Goal: Task Accomplishment & Management: Manage account settings

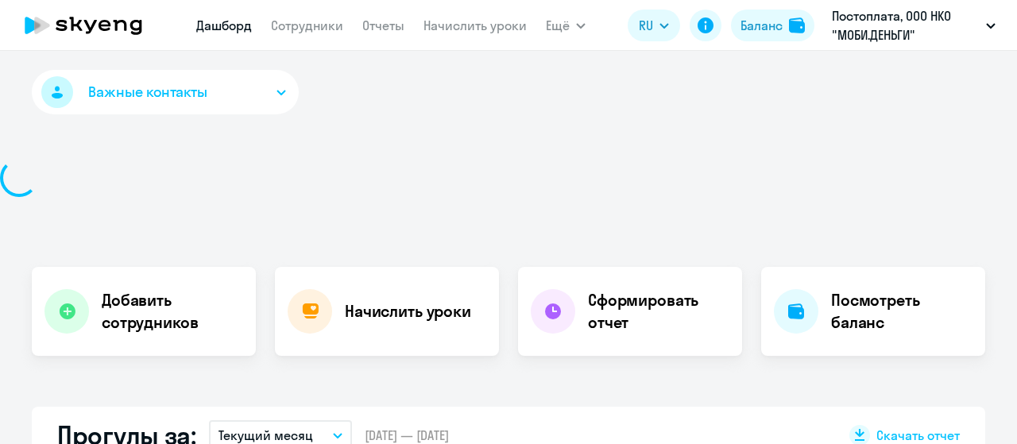
scroll to position [429, 0]
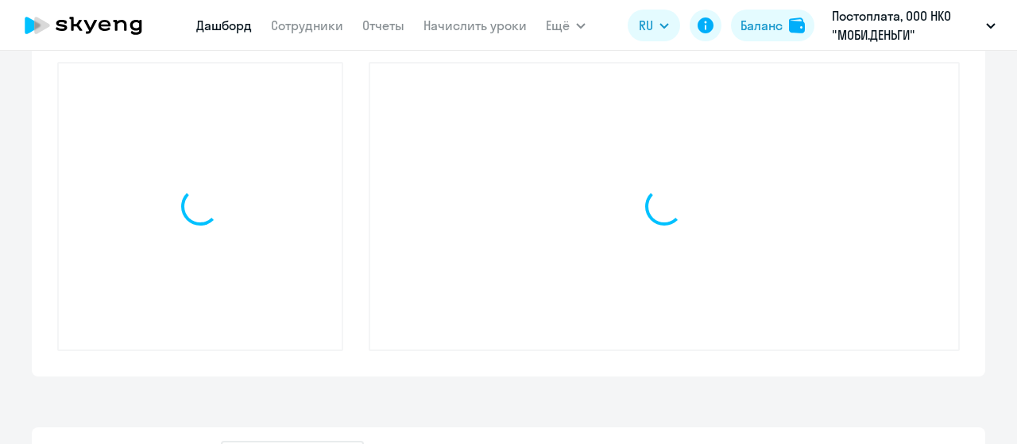
select select "30"
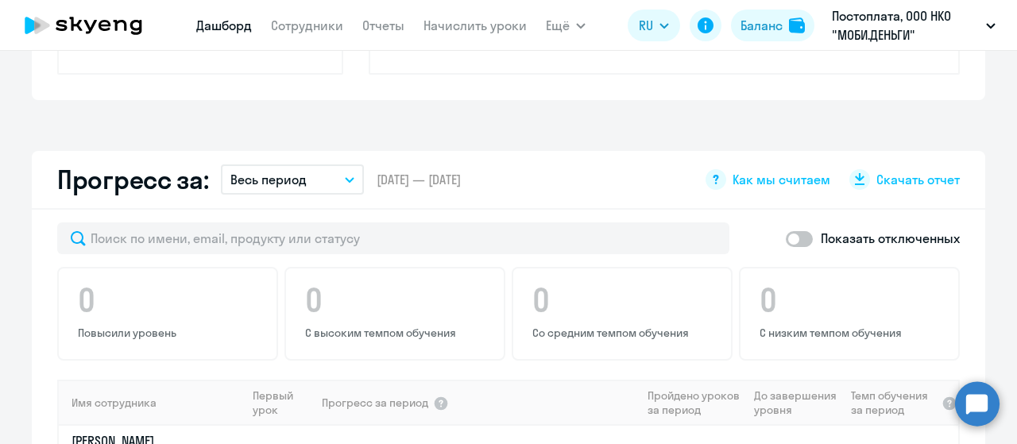
scroll to position [559, 0]
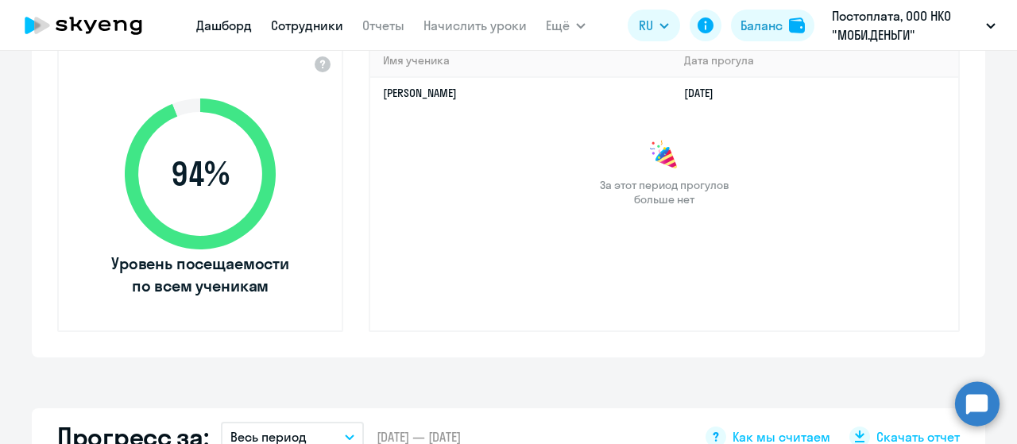
click at [307, 27] on link "Сотрудники" at bounding box center [307, 25] width 72 height 16
click at [301, 23] on link "Сотрудники" at bounding box center [307, 25] width 72 height 16
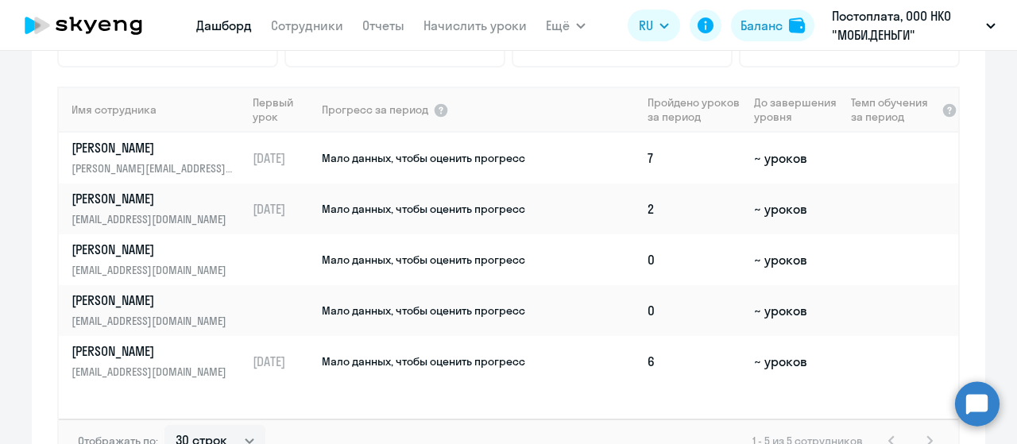
scroll to position [1115, 0]
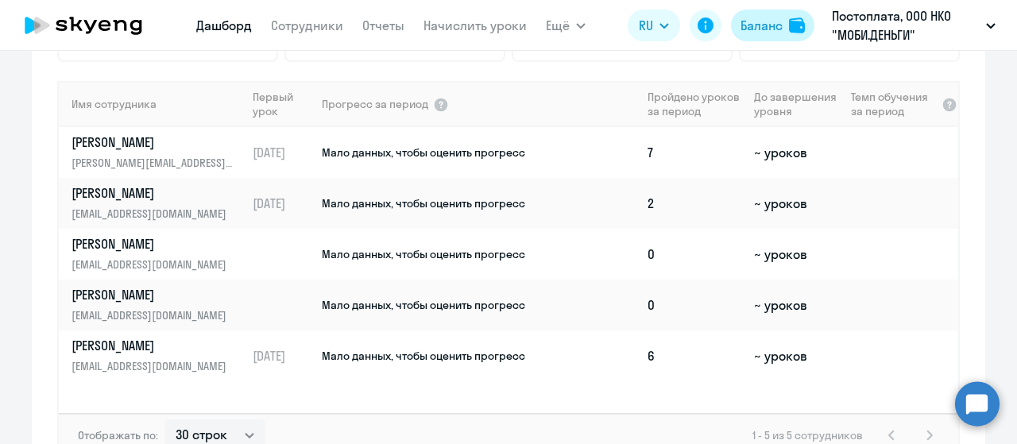
click at [756, 17] on div "Баланс" at bounding box center [761, 25] width 42 height 19
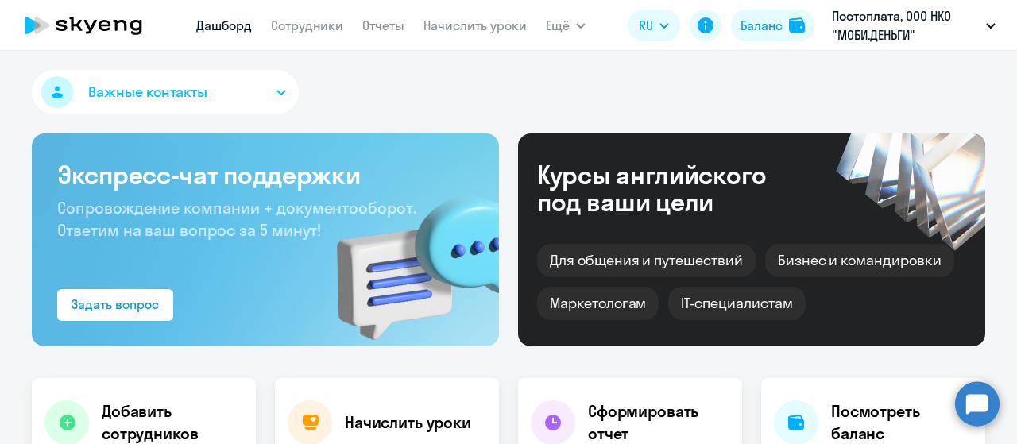
select select "30"
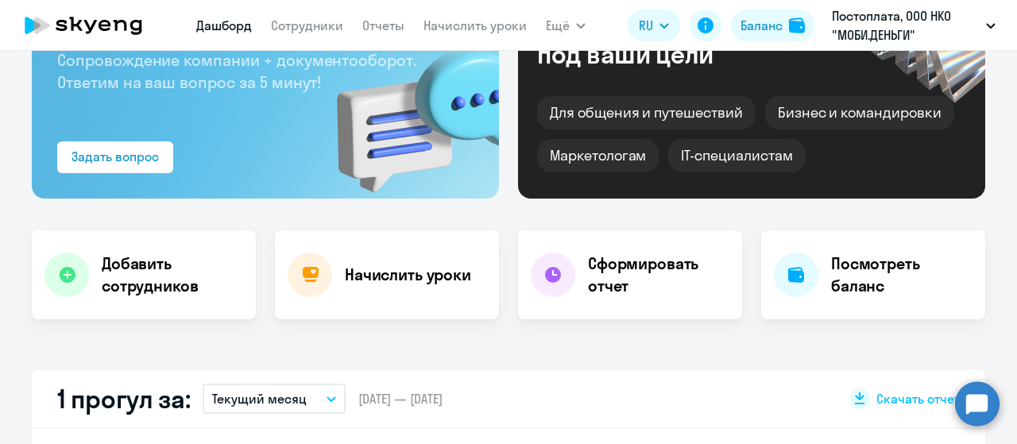
scroll to position [159, 0]
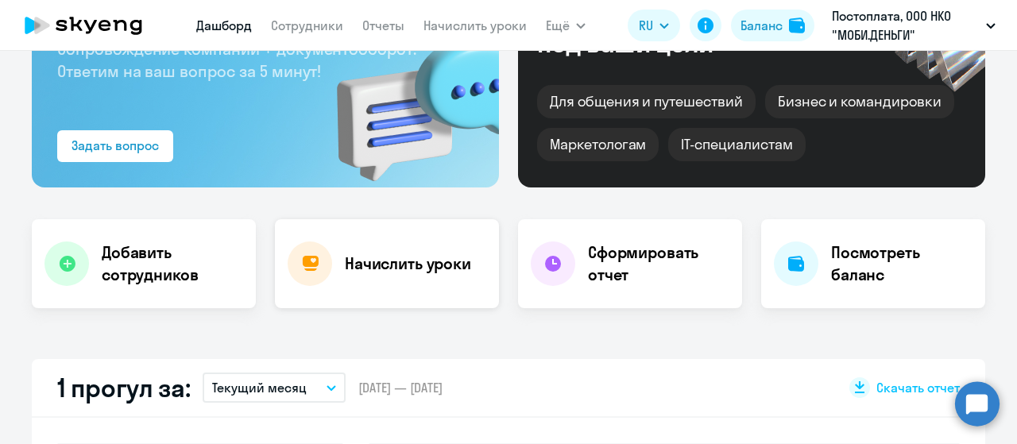
click at [426, 268] on h4 "Начислить уроки" at bounding box center [408, 264] width 126 height 22
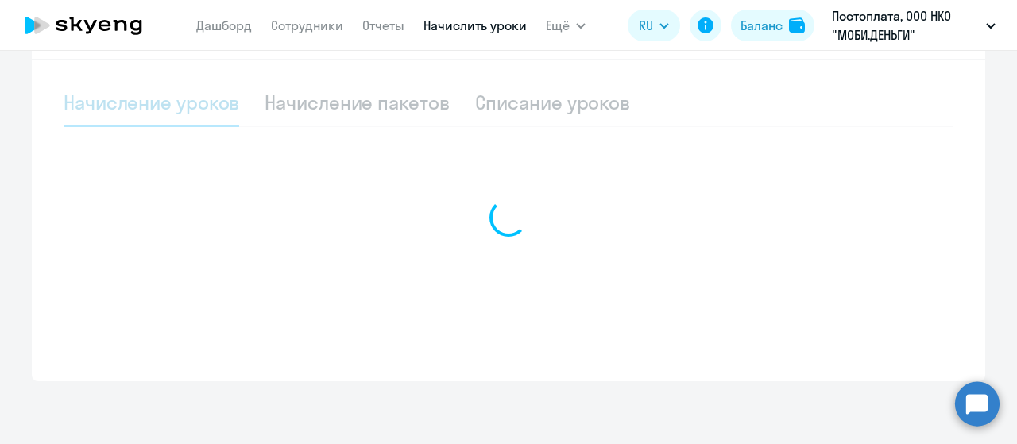
select select "10"
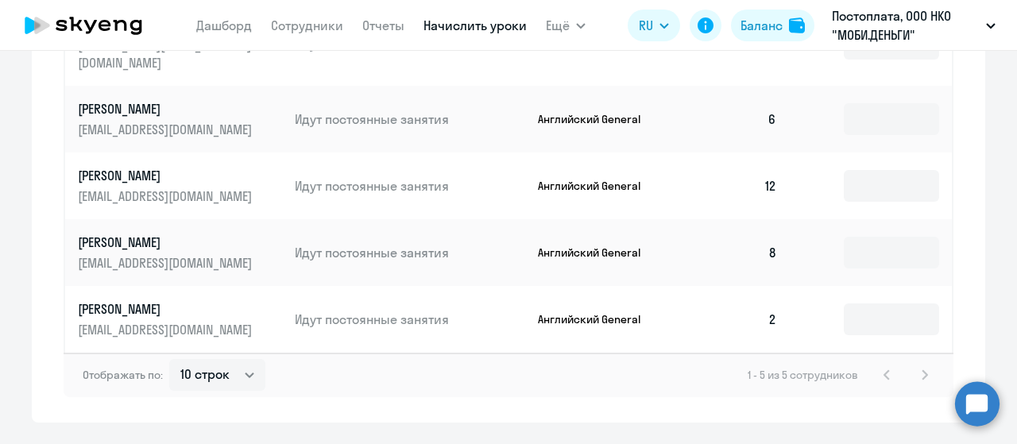
scroll to position [861, 0]
